Goal: Task Accomplishment & Management: Manage account settings

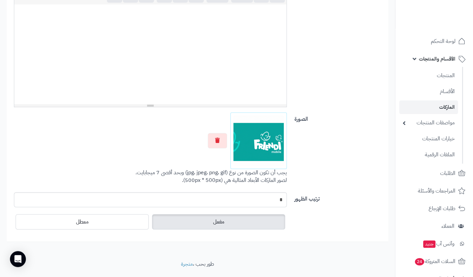
scroll to position [174, 0]
click at [216, 143] on button "button" at bounding box center [217, 139] width 19 height 15
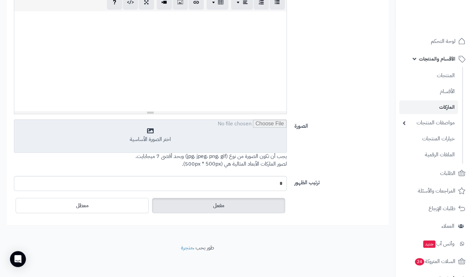
click at [219, 146] on input "file" at bounding box center [150, 136] width 272 height 33
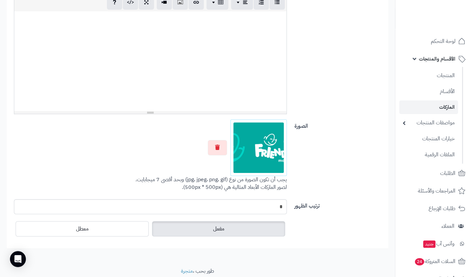
click at [129, 28] on div at bounding box center [150, 61] width 272 height 100
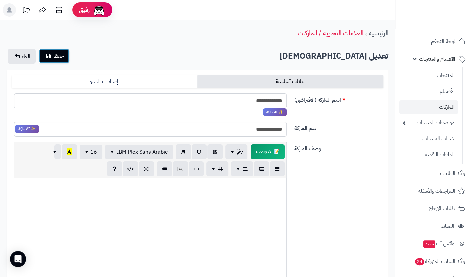
click at [63, 53] on span "حفظ" at bounding box center [59, 56] width 10 height 8
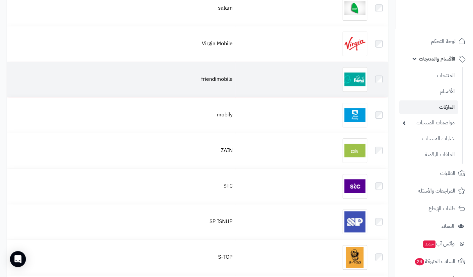
scroll to position [101, 0]
click at [307, 84] on div at bounding box center [302, 79] width 129 height 25
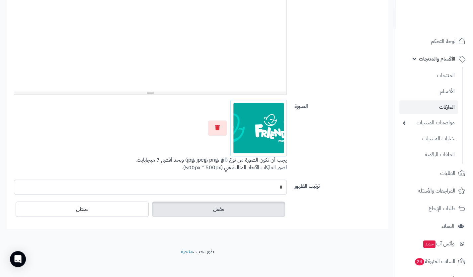
scroll to position [190, 0]
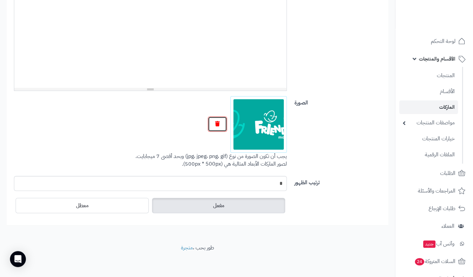
click at [216, 123] on icon "button" at bounding box center [217, 123] width 5 height 5
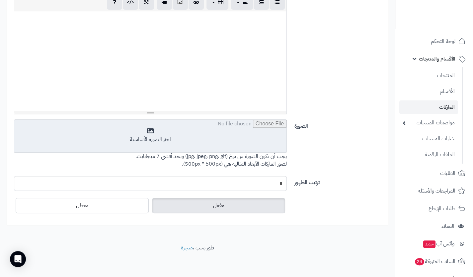
click at [217, 145] on input "file" at bounding box center [150, 136] width 272 height 33
type input "**********"
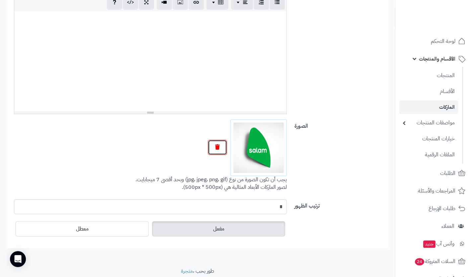
click at [217, 149] on button "button" at bounding box center [217, 146] width 19 height 15
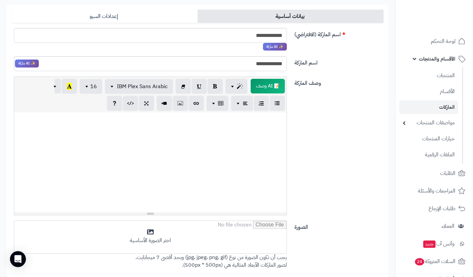
scroll to position [67, 0]
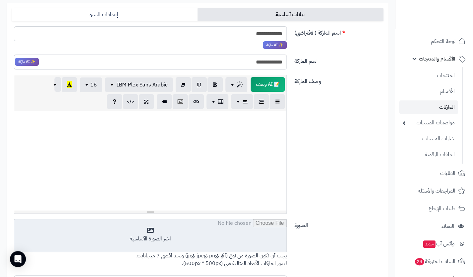
click at [160, 238] on input "file" at bounding box center [150, 235] width 272 height 33
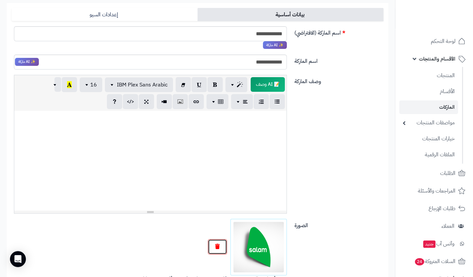
click at [217, 244] on icon "button" at bounding box center [217, 245] width 5 height 5
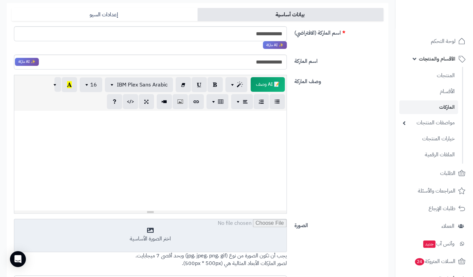
click at [163, 235] on input "file" at bounding box center [150, 235] width 272 height 33
type input "**********"
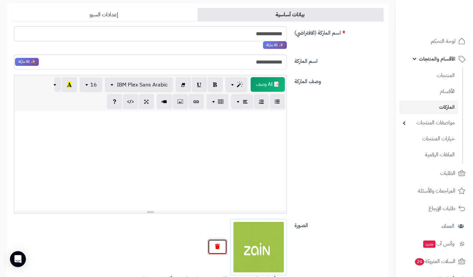
click at [216, 244] on icon "button" at bounding box center [217, 245] width 5 height 5
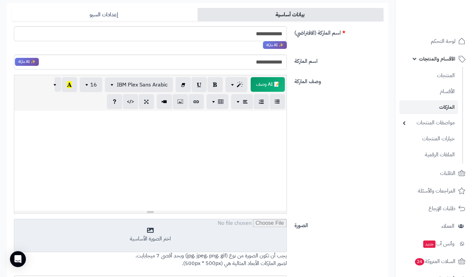
click at [190, 237] on input "file" at bounding box center [150, 235] width 272 height 33
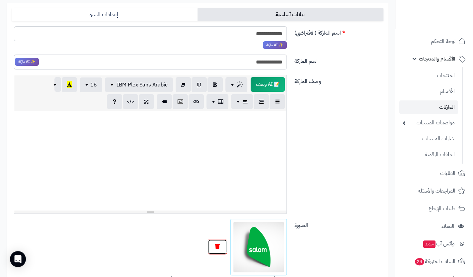
click at [214, 243] on button "button" at bounding box center [217, 246] width 19 height 15
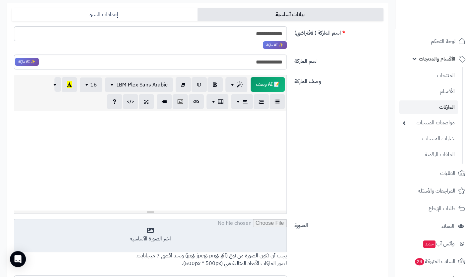
click at [199, 239] on input "file" at bounding box center [150, 235] width 272 height 33
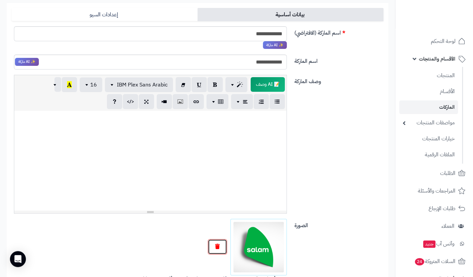
click at [216, 243] on icon "button" at bounding box center [217, 245] width 5 height 5
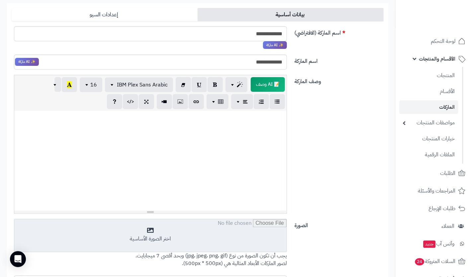
click at [158, 230] on input "file" at bounding box center [150, 235] width 272 height 33
type input "**********"
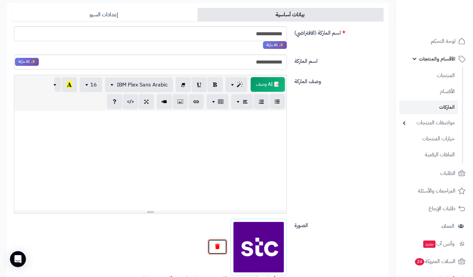
click at [216, 248] on icon "button" at bounding box center [217, 245] width 5 height 5
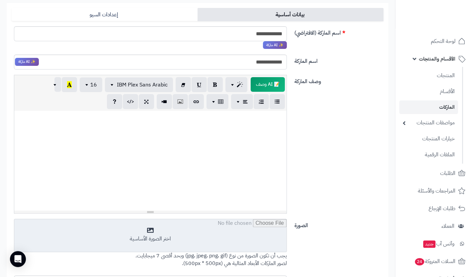
click at [187, 242] on input "file" at bounding box center [150, 235] width 272 height 33
type input "**********"
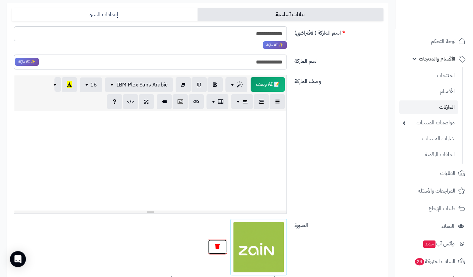
click at [216, 241] on button "button" at bounding box center [217, 246] width 19 height 15
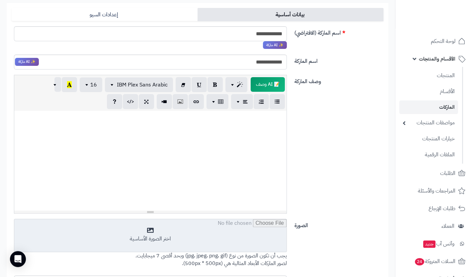
drag, startPoint x: 216, startPoint y: 241, endPoint x: 217, endPoint y: 236, distance: 5.4
click at [217, 236] on input "file" at bounding box center [150, 235] width 272 height 33
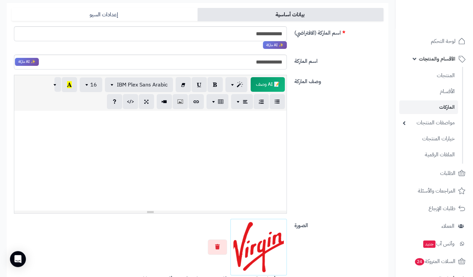
click at [216, 238] on div at bounding box center [150, 247] width 273 height 56
click at [220, 245] on icon "button" at bounding box center [217, 245] width 5 height 5
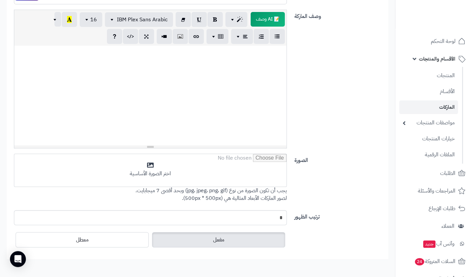
scroll to position [133, 0]
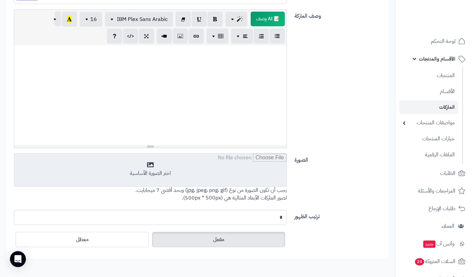
click at [166, 169] on input "file" at bounding box center [150, 169] width 272 height 33
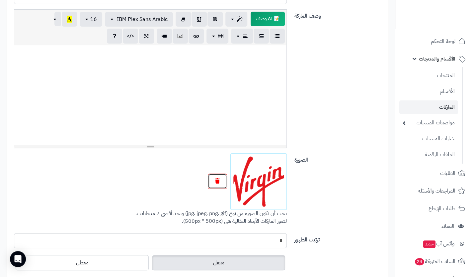
click at [216, 179] on icon "button" at bounding box center [217, 180] width 5 height 5
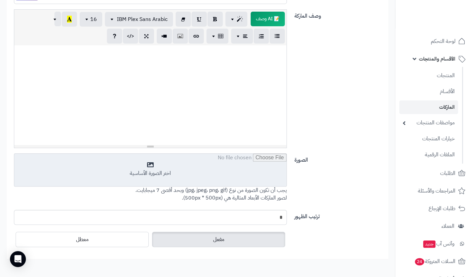
click at [178, 174] on input "file" at bounding box center [150, 169] width 272 height 33
type input "**********"
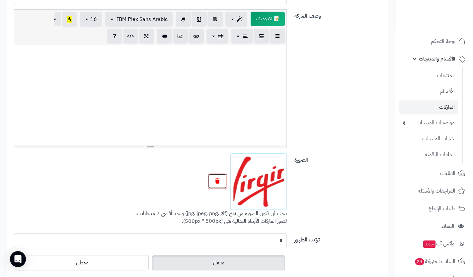
click at [215, 186] on button "button" at bounding box center [217, 180] width 19 height 15
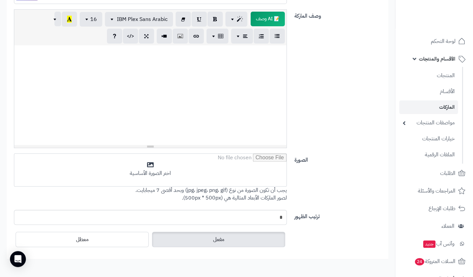
scroll to position [0, 0]
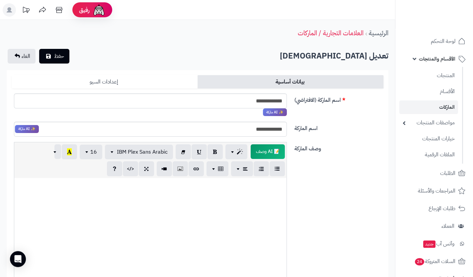
click at [156, 78] on link "إعدادات السيو" at bounding box center [105, 81] width 186 height 13
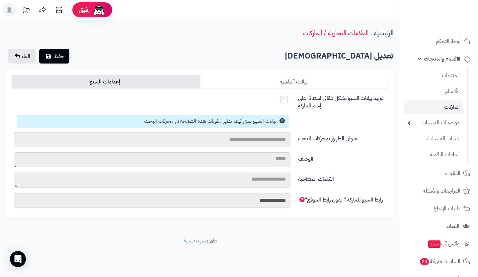
click at [231, 80] on link "بيانات أساسية" at bounding box center [294, 81] width 189 height 13
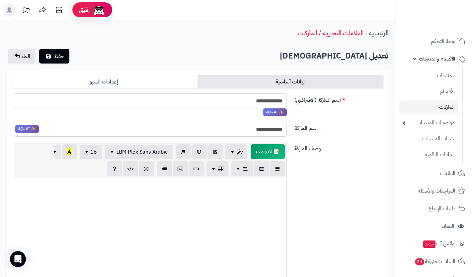
click at [274, 100] on input "**********" at bounding box center [150, 100] width 273 height 15
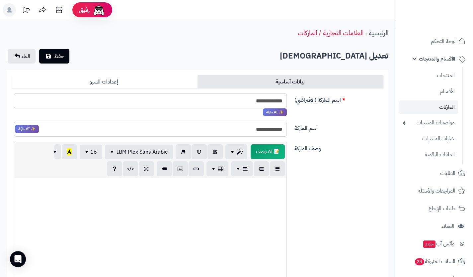
click at [274, 100] on input "**********" at bounding box center [150, 100] width 273 height 15
click at [266, 99] on input "**********" at bounding box center [150, 100] width 273 height 15
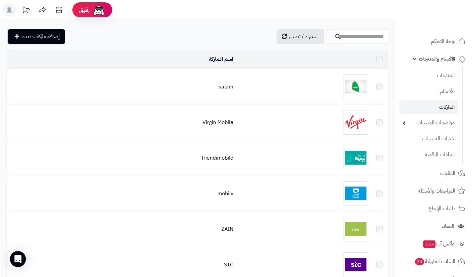
scroll to position [80, 0]
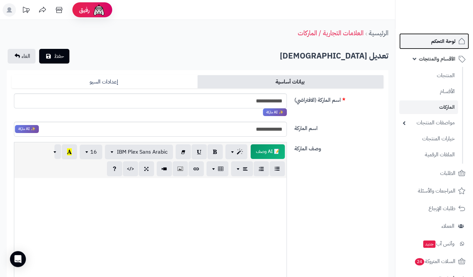
click at [451, 45] on span "لوحة التحكم" at bounding box center [443, 41] width 24 height 9
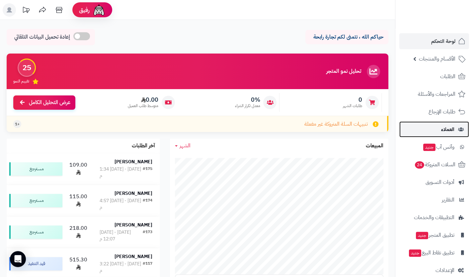
click at [432, 131] on link "العملاء" at bounding box center [434, 129] width 70 height 16
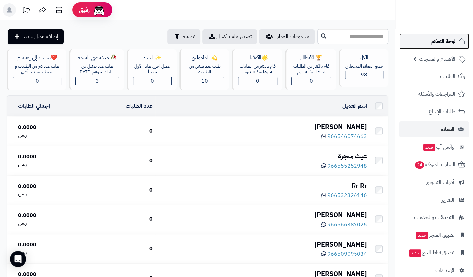
click at [446, 43] on span "لوحة التحكم" at bounding box center [443, 41] width 24 height 9
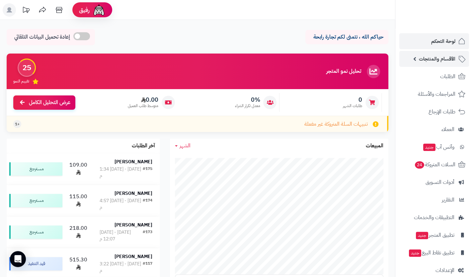
click at [422, 65] on link "الأقسام والمنتجات" at bounding box center [434, 59] width 70 height 16
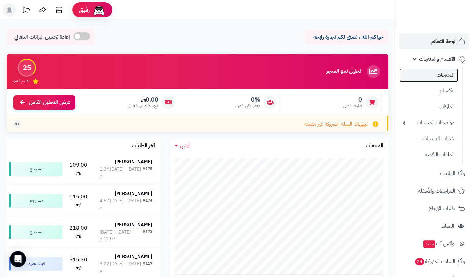
click at [431, 75] on link "المنتجات" at bounding box center [428, 75] width 59 height 14
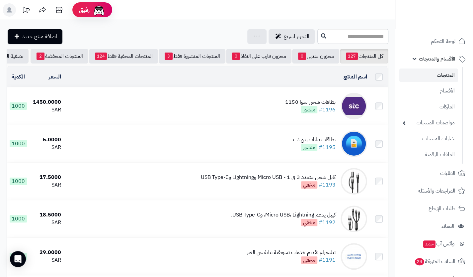
click at [278, 107] on td "بطاقات شحن سوا 1150 #1196 منشور" at bounding box center [217, 105] width 306 height 37
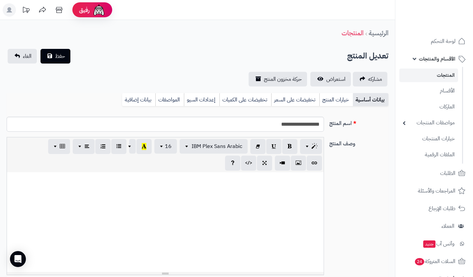
select select
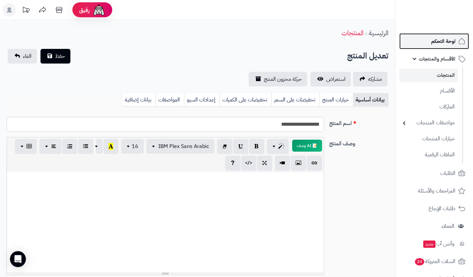
click at [424, 38] on link "لوحة التحكم" at bounding box center [434, 41] width 70 height 16
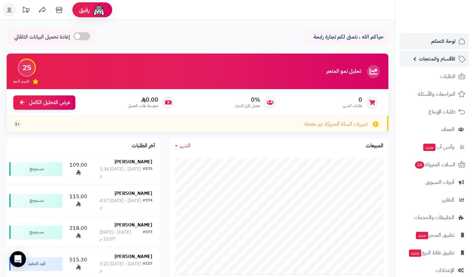
click at [427, 60] on span "الأقسام والمنتجات" at bounding box center [437, 58] width 37 height 9
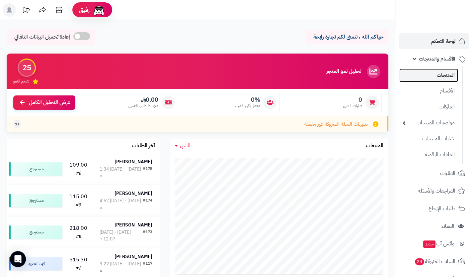
click at [437, 77] on link "المنتجات" at bounding box center [428, 75] width 59 height 14
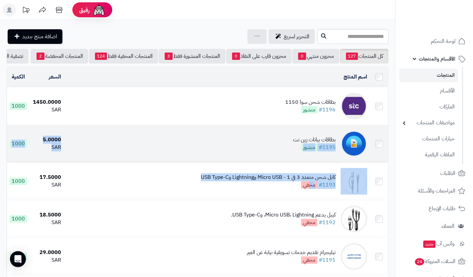
drag, startPoint x: 311, startPoint y: 187, endPoint x: 290, endPoint y: 141, distance: 50.7
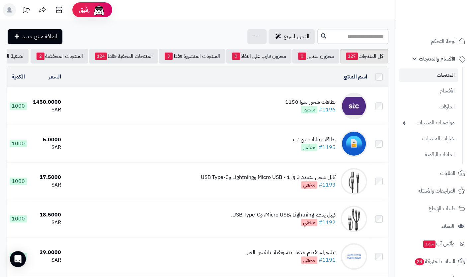
click at [295, 80] on div "اسم المنتج" at bounding box center [216, 77] width 301 height 8
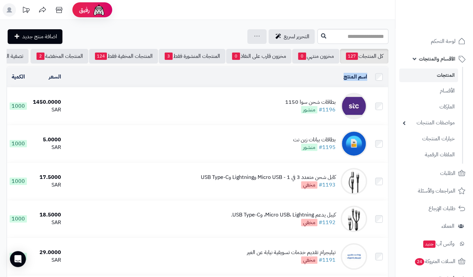
click at [295, 80] on div "اسم المنتج" at bounding box center [216, 77] width 301 height 8
click at [458, 38] on icon at bounding box center [462, 41] width 8 height 8
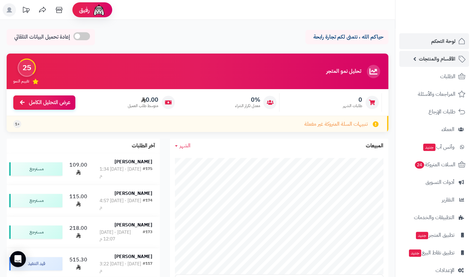
click at [454, 59] on span "الأقسام والمنتجات" at bounding box center [437, 58] width 37 height 9
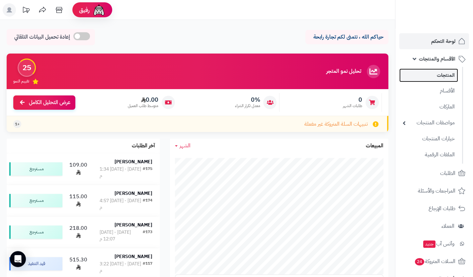
click at [447, 77] on link "المنتجات" at bounding box center [428, 75] width 59 height 14
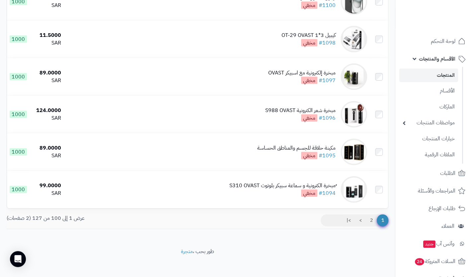
scroll to position [3650, 0]
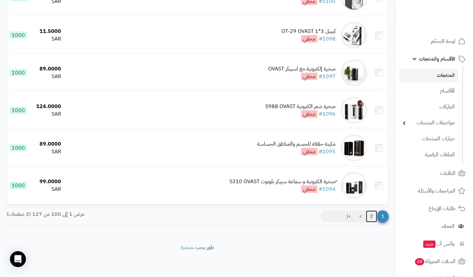
click at [371, 219] on link "2" at bounding box center [371, 216] width 11 height 12
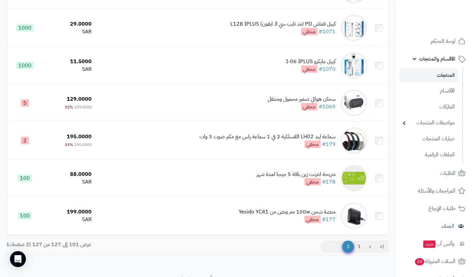
scroll to position [903, 0]
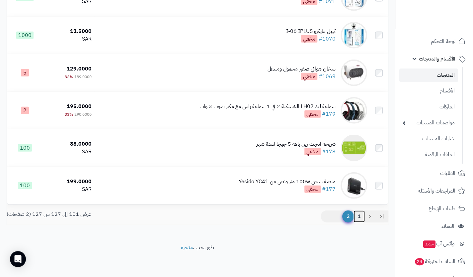
click at [359, 216] on link "1" at bounding box center [359, 216] width 11 height 12
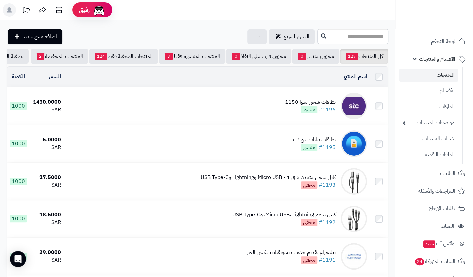
click at [359, 216] on img at bounding box center [354, 218] width 27 height 27
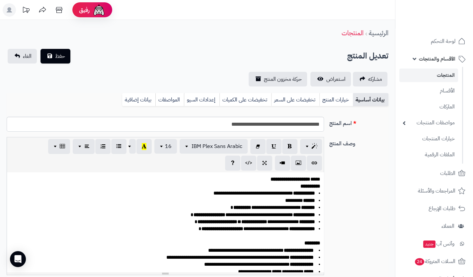
scroll to position [11, 0]
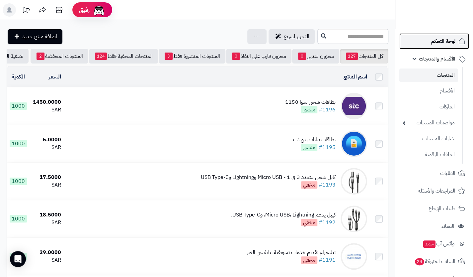
click at [446, 41] on span "لوحة التحكم" at bounding box center [443, 41] width 24 height 9
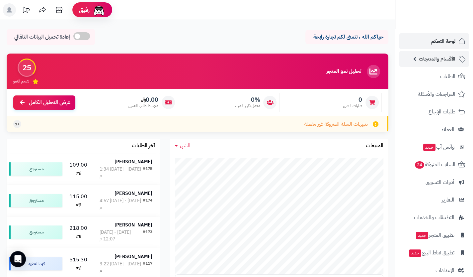
click at [435, 66] on link "الأقسام والمنتجات" at bounding box center [434, 59] width 70 height 16
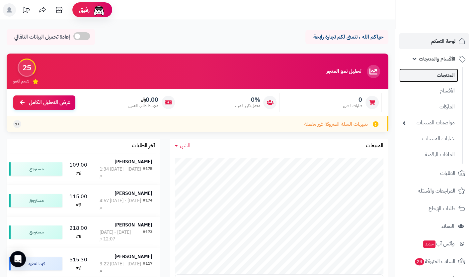
click at [439, 81] on link "المنتجات" at bounding box center [428, 75] width 59 height 14
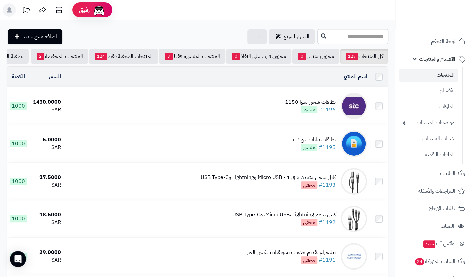
click at [440, 73] on link "المنتجات" at bounding box center [428, 75] width 59 height 14
click at [439, 89] on link "الأقسام" at bounding box center [428, 91] width 59 height 14
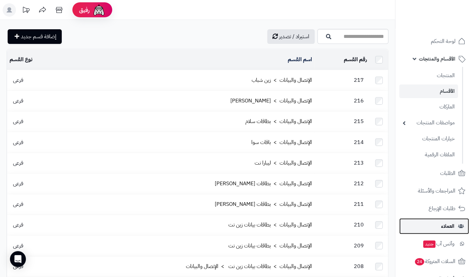
click at [451, 228] on span "العملاء" at bounding box center [447, 225] width 13 height 9
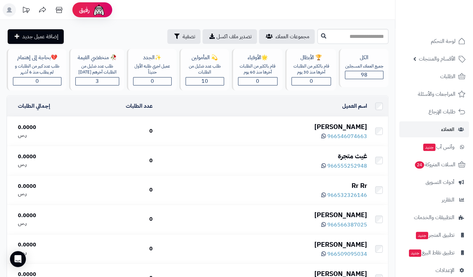
click at [363, 73] on span "98" at bounding box center [364, 75] width 7 height 8
click at [417, 59] on link "الأقسام والمنتجات" at bounding box center [434, 59] width 70 height 16
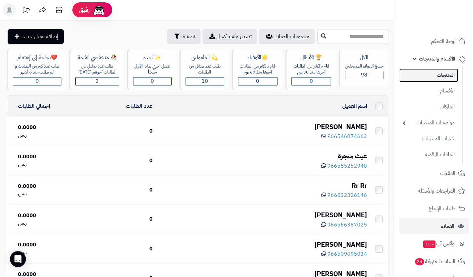
click at [424, 76] on link "المنتجات" at bounding box center [428, 75] width 59 height 14
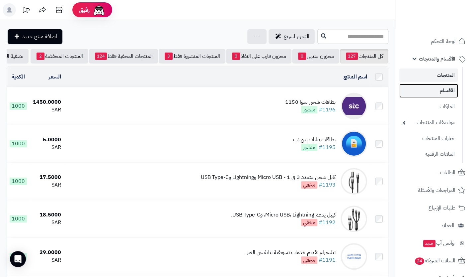
click at [436, 89] on link "الأقسام" at bounding box center [428, 91] width 59 height 14
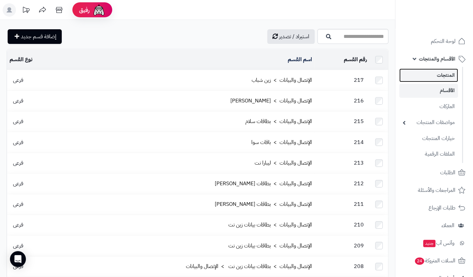
click at [443, 74] on link "المنتجات" at bounding box center [428, 75] width 59 height 14
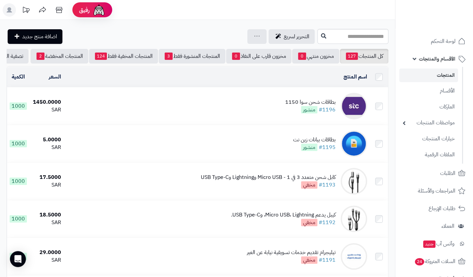
click at [319, 104] on div "بطاقات شحن سوا 1150" at bounding box center [310, 102] width 50 height 8
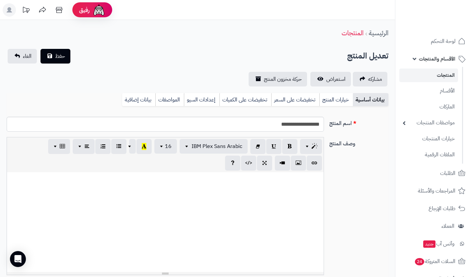
select select
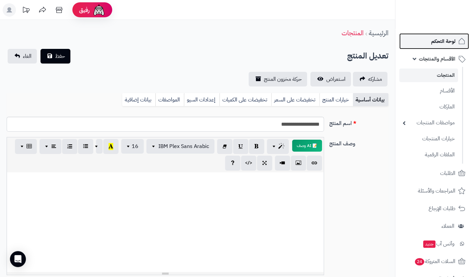
click at [434, 48] on link "لوحة التحكم" at bounding box center [434, 41] width 70 height 16
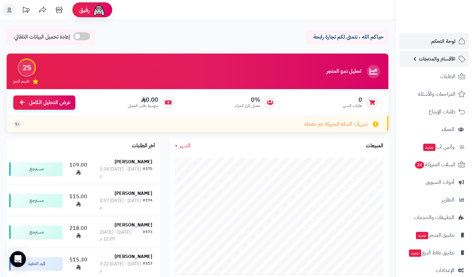
click at [414, 61] on link "الأقسام والمنتجات" at bounding box center [434, 59] width 70 height 16
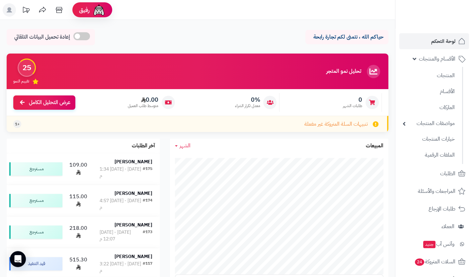
click at [375, 69] on icon at bounding box center [373, 71] width 13 height 13
click at [414, 55] on link "الأقسام والمنتجات" at bounding box center [434, 59] width 70 height 16
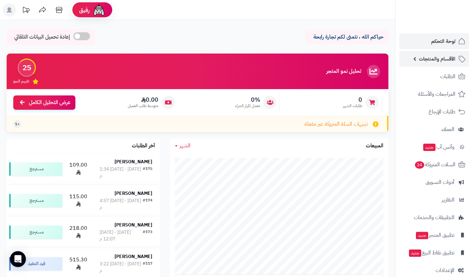
click at [414, 55] on link "الأقسام والمنتجات" at bounding box center [434, 59] width 70 height 16
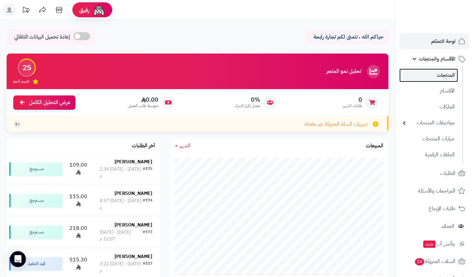
click at [425, 70] on link "المنتجات" at bounding box center [428, 75] width 59 height 14
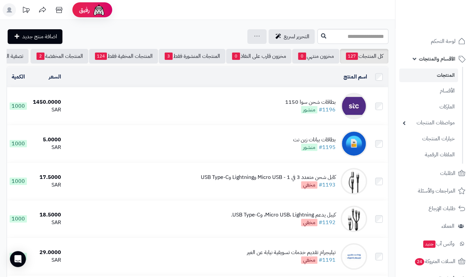
click at [424, 71] on link "المنتجات" at bounding box center [428, 75] width 59 height 14
click at [441, 87] on link "الأقسام" at bounding box center [428, 91] width 59 height 14
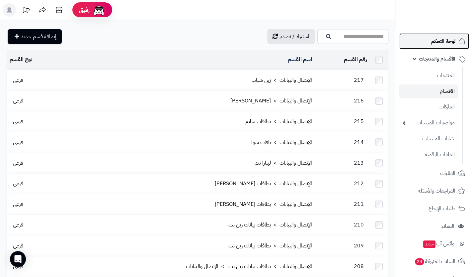
click at [449, 40] on span "لوحة التحكم" at bounding box center [443, 41] width 24 height 9
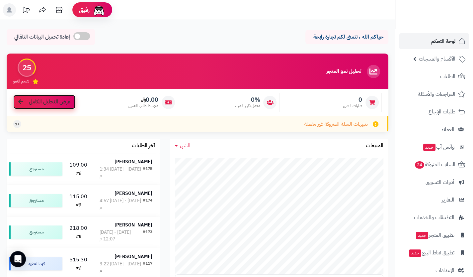
click at [66, 107] on link "عرض التحليل الكامل" at bounding box center [44, 102] width 62 height 14
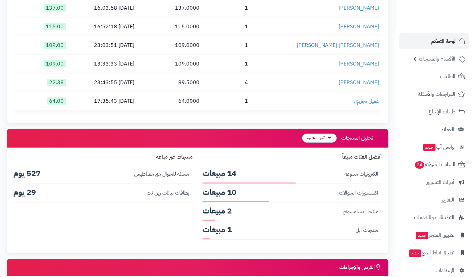
scroll to position [979, 0]
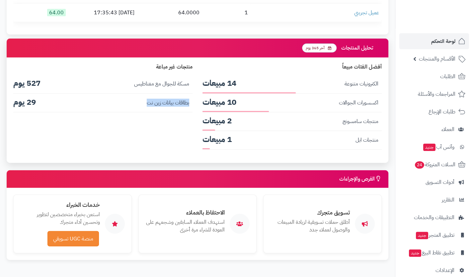
drag, startPoint x: 192, startPoint y: 102, endPoint x: 131, endPoint y: 106, distance: 61.5
click at [131, 106] on li "بطاقات بيانات زين نت 29 يوم" at bounding box center [102, 103] width 179 height 19
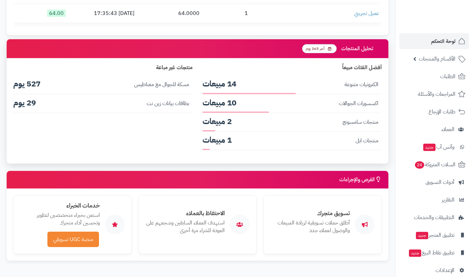
scroll to position [978, 0]
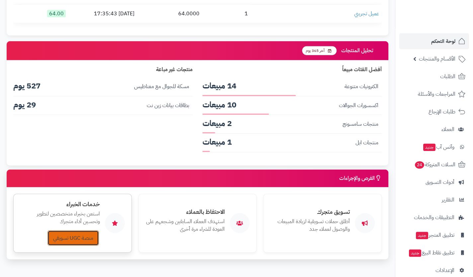
click at [84, 232] on link "منصة UGC تسويقي" at bounding box center [72, 237] width 51 height 15
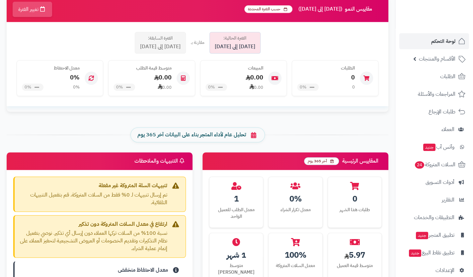
scroll to position [165, 0]
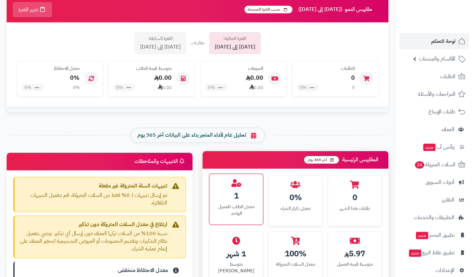
click at [233, 205] on div "معدل الطلب للعميل الواحد" at bounding box center [237, 209] width 44 height 13
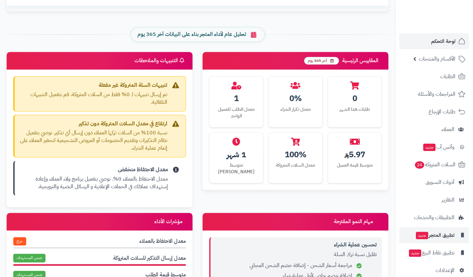
scroll to position [9, 0]
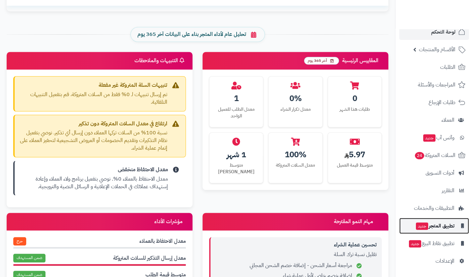
click at [427, 228] on span "تطبيق المتجر جديد" at bounding box center [434, 225] width 39 height 9
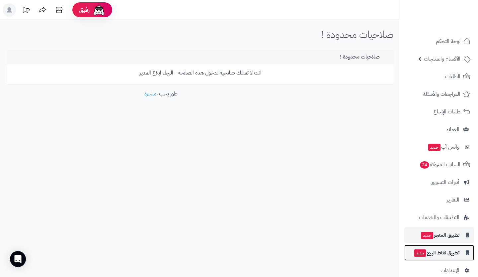
click at [431, 249] on span "تطبيق نقاط البيع جديد" at bounding box center [436, 252] width 46 height 9
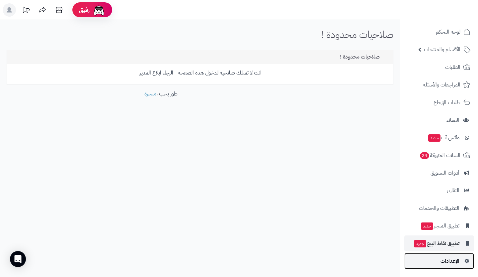
click at [435, 258] on link "الإعدادات" at bounding box center [439, 261] width 70 height 16
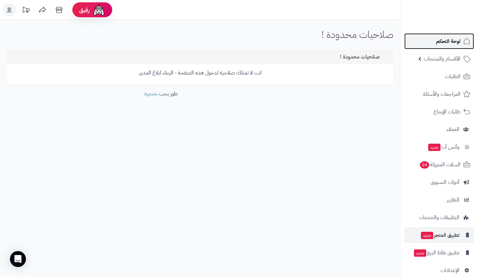
click at [464, 39] on icon at bounding box center [467, 41] width 8 height 8
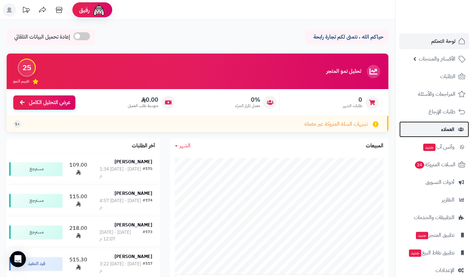
click at [441, 132] on span "العملاء" at bounding box center [447, 129] width 13 height 9
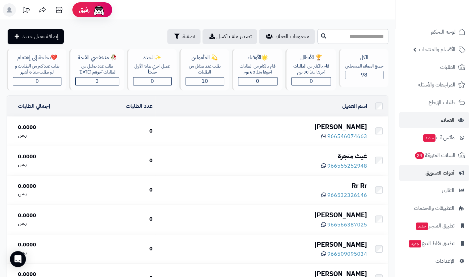
scroll to position [9, 0]
click at [436, 177] on span "أدوات التسويق" at bounding box center [440, 172] width 29 height 9
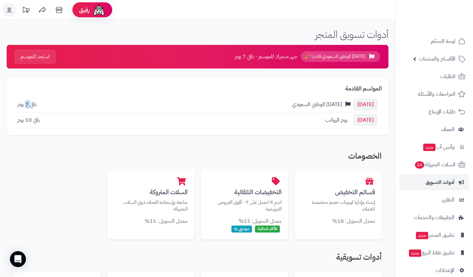
drag, startPoint x: 29, startPoint y: 102, endPoint x: 26, endPoint y: 102, distance: 3.3
click at [26, 102] on span "باقي 7 يوم" at bounding box center [26, 104] width 19 height 8
click at [180, 166] on div "الخصومات قسائم التخفيض إنشاء وإدارة كوبونات خصم مخصصة للعملاء معدل التحويل: 18%…" at bounding box center [197, 194] width 369 height 87
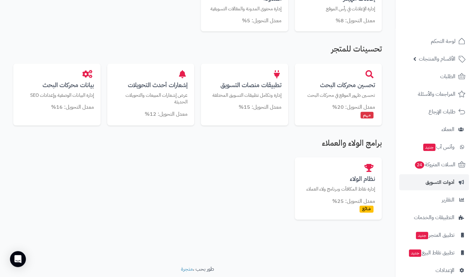
scroll to position [353, 0]
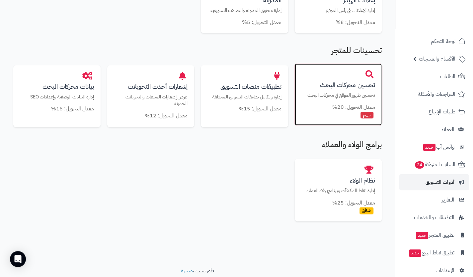
click at [341, 85] on h3 "تحسين محركات البحث" at bounding box center [339, 84] width 74 height 7
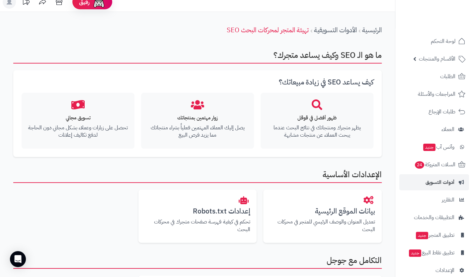
scroll to position [11, 0]
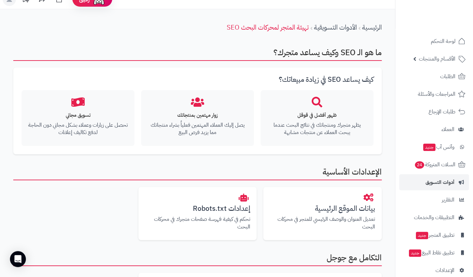
click at [314, 114] on h4 "ظهور أفضل في قوقل" at bounding box center [317, 115] width 100 height 6
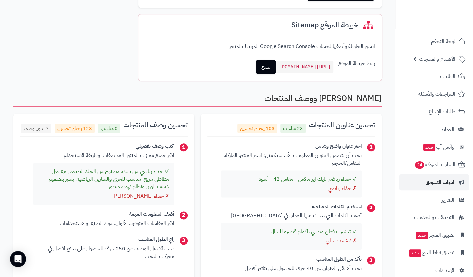
scroll to position [373, 0]
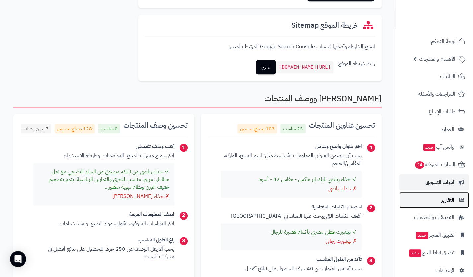
click at [439, 197] on link "التقارير" at bounding box center [434, 200] width 70 height 16
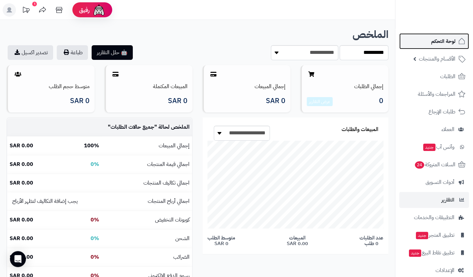
click at [440, 43] on span "لوحة التحكم" at bounding box center [443, 41] width 24 height 9
